Goal: Communication & Community: Answer question/provide support

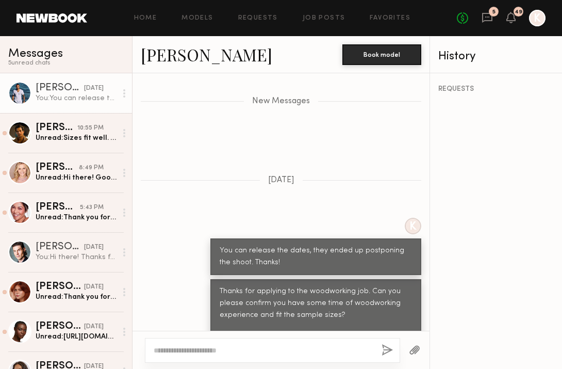
scroll to position [917, 0]
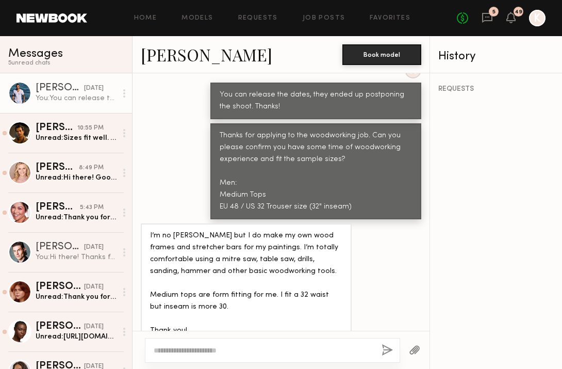
click at [171, 59] on link "Rian B." at bounding box center [207, 54] width 132 height 22
click at [196, 351] on textarea at bounding box center [264, 350] width 220 height 10
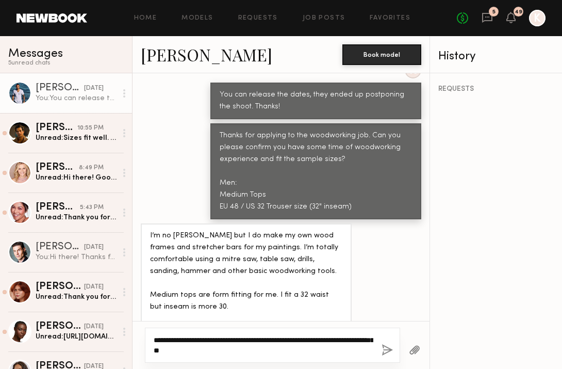
type textarea "**********"
click at [383, 351] on button "button" at bounding box center [387, 350] width 11 height 13
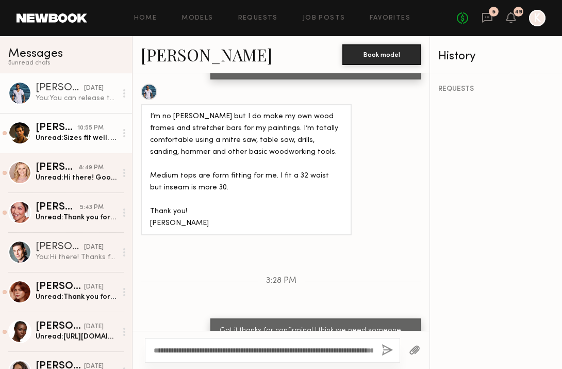
click at [84, 134] on div "Unread: Sizes fit well. I have some woodworking experience from previous constr…" at bounding box center [76, 138] width 81 height 10
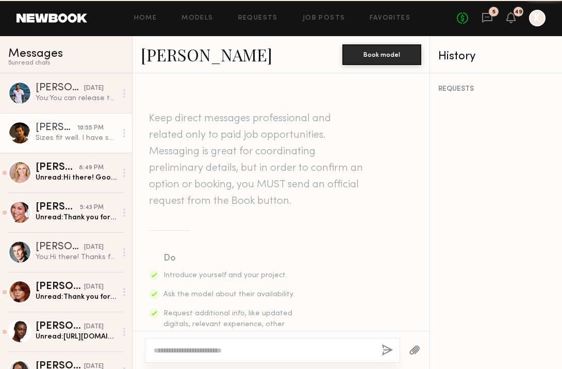
scroll to position [1362, 0]
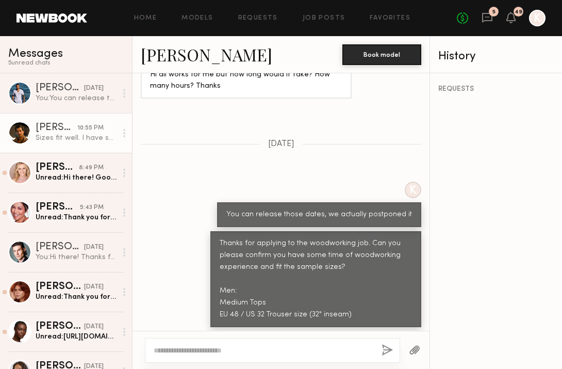
click at [156, 51] on link "Jacobo F." at bounding box center [207, 54] width 132 height 22
click at [253, 350] on textarea at bounding box center [264, 350] width 220 height 10
click at [232, 356] on div at bounding box center [272, 350] width 255 height 25
click at [226, 346] on textarea at bounding box center [264, 350] width 220 height 10
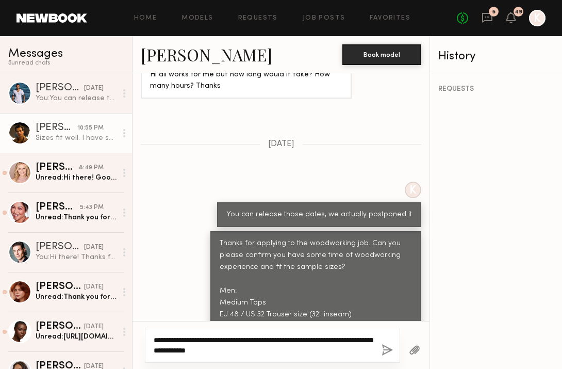
type textarea "**********"
click at [386, 351] on button "button" at bounding box center [387, 350] width 11 height 13
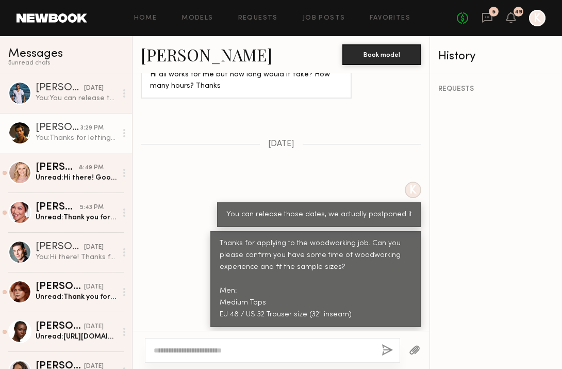
scroll to position [1580, 0]
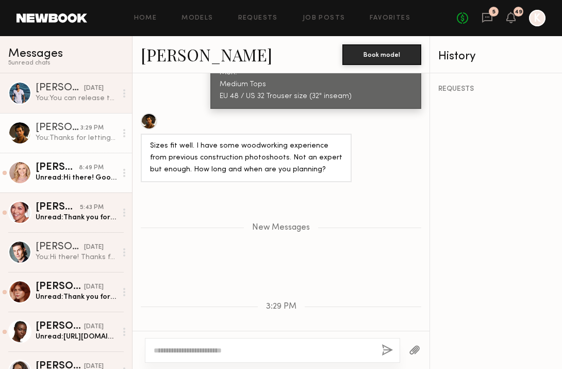
click at [73, 171] on div "Alexandra K." at bounding box center [57, 168] width 43 height 10
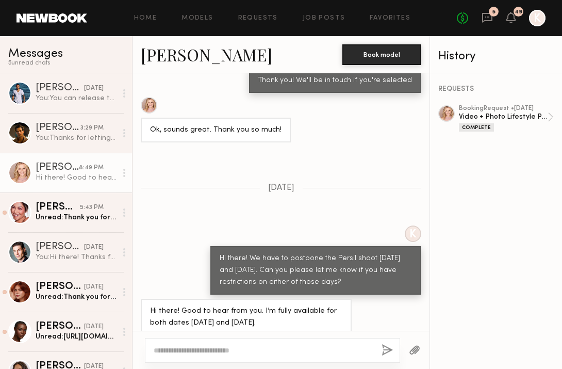
scroll to position [740, 0]
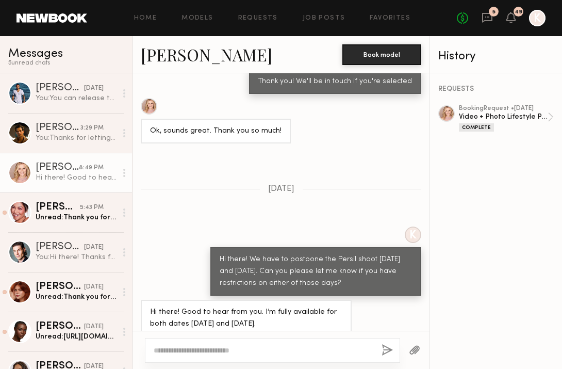
click at [262, 344] on div at bounding box center [272, 350] width 255 height 25
click at [240, 354] on textarea at bounding box center [264, 350] width 220 height 10
type textarea "**********"
click at [377, 354] on div "**********" at bounding box center [272, 350] width 255 height 25
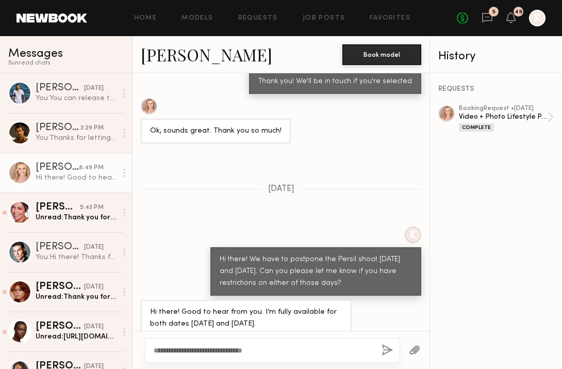
click at [386, 350] on button "button" at bounding box center [387, 350] width 11 height 13
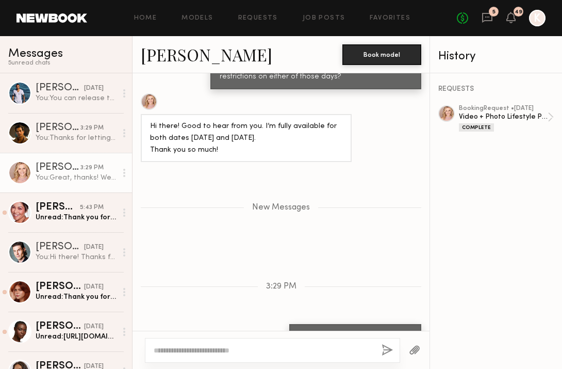
click at [207, 351] on textarea at bounding box center [264, 350] width 220 height 10
type textarea "**********"
click at [387, 354] on button "button" at bounding box center [387, 350] width 11 height 13
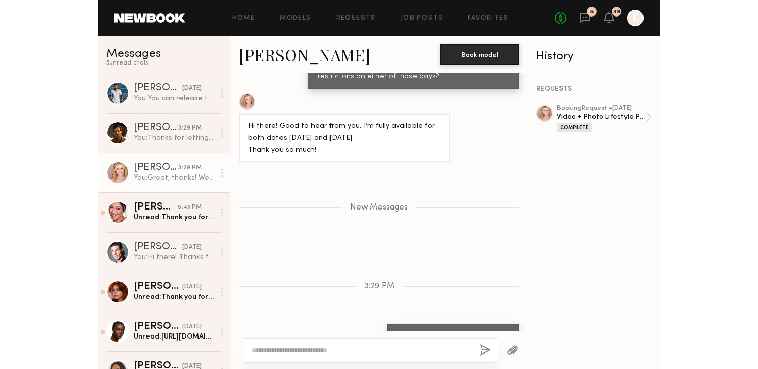
scroll to position [996, 0]
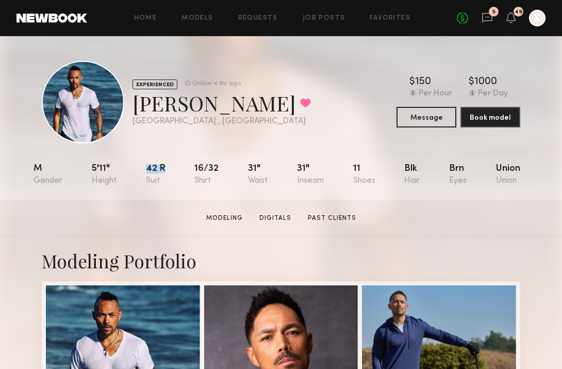
drag, startPoint x: 128, startPoint y: 165, endPoint x: 175, endPoint y: 165, distance: 47.0
click at [175, 165] on nb-model-profile-props "M 5'11" 42 r 16/32 31" 31" 11 Blk Brn Union" at bounding box center [281, 176] width 495 height 48
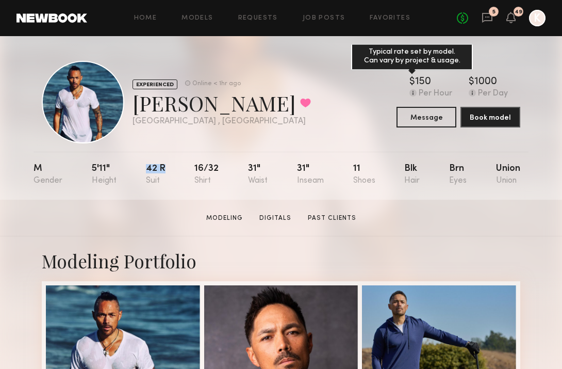
copy div "42 r"
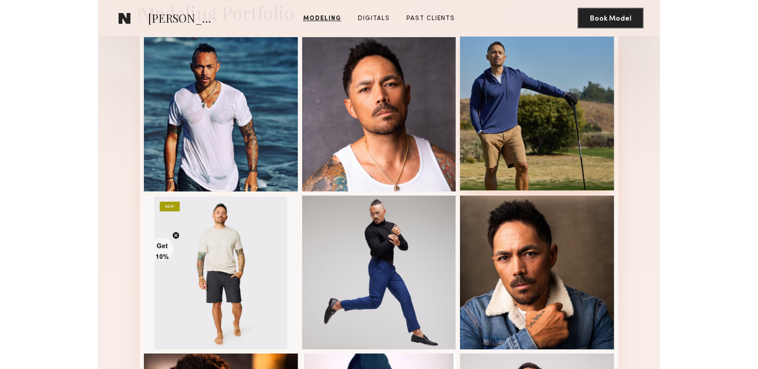
scroll to position [437, 0]
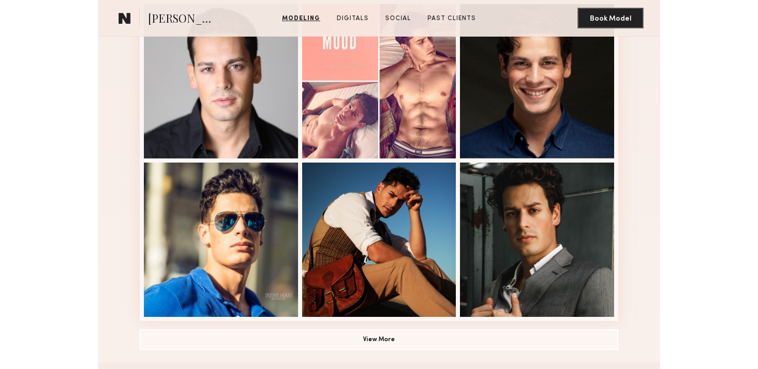
scroll to position [685, 0]
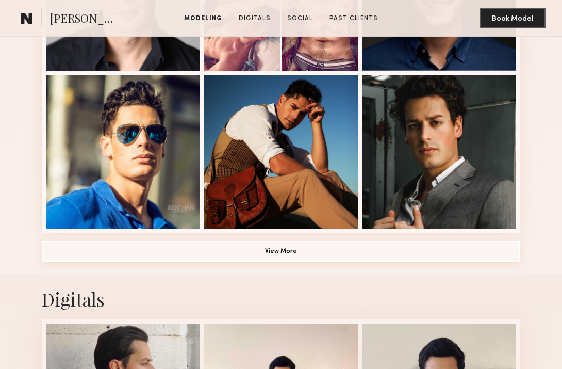
click at [276, 246] on button "View More" at bounding box center [281, 251] width 479 height 21
